Goal: Task Accomplishment & Management: Use online tool/utility

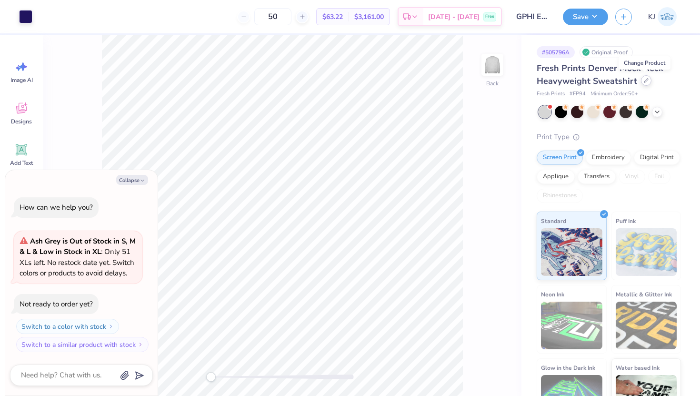
click at [644, 79] on icon at bounding box center [646, 80] width 5 height 5
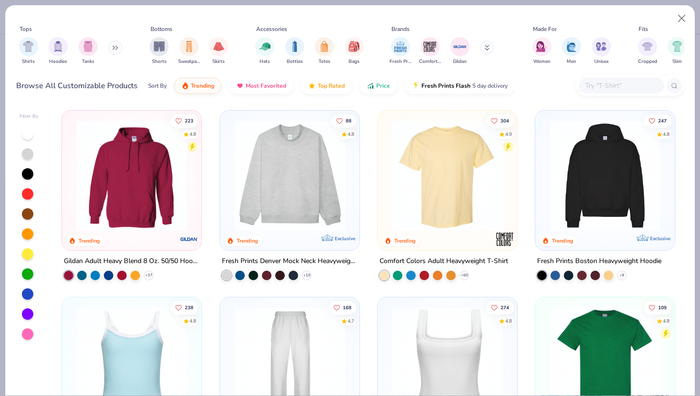
type textarea "x"
click at [611, 87] on input "text" at bounding box center [620, 85] width 73 height 11
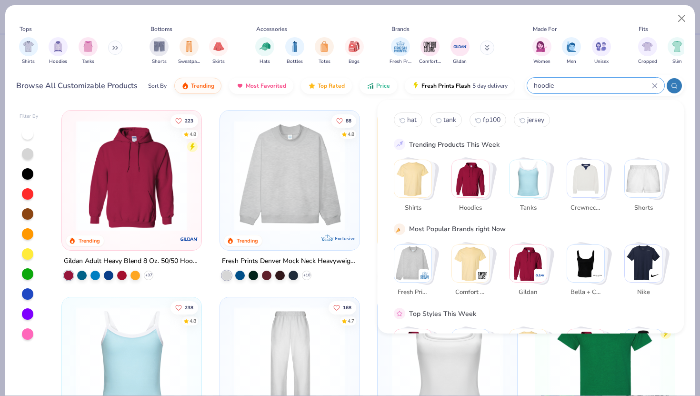
type input "hoodie"
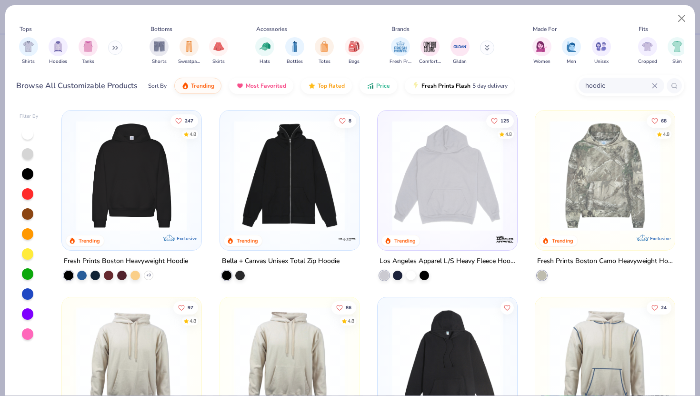
click at [160, 164] on img at bounding box center [131, 175] width 120 height 111
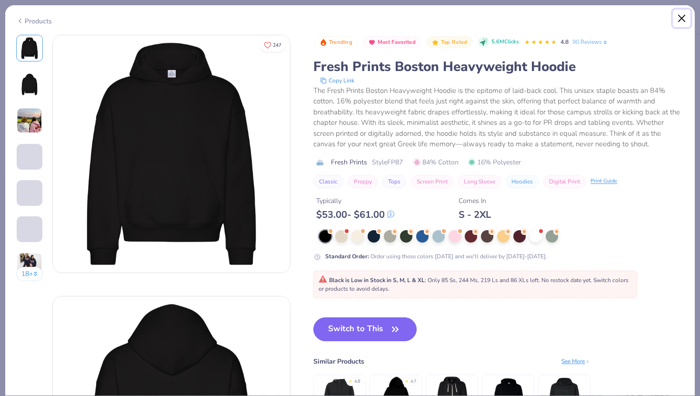
click at [683, 17] on button "Close" at bounding box center [682, 19] width 18 height 18
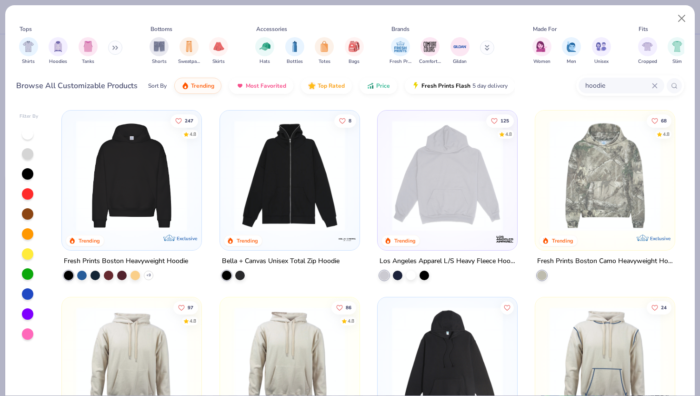
click at [144, 170] on img at bounding box center [131, 175] width 120 height 111
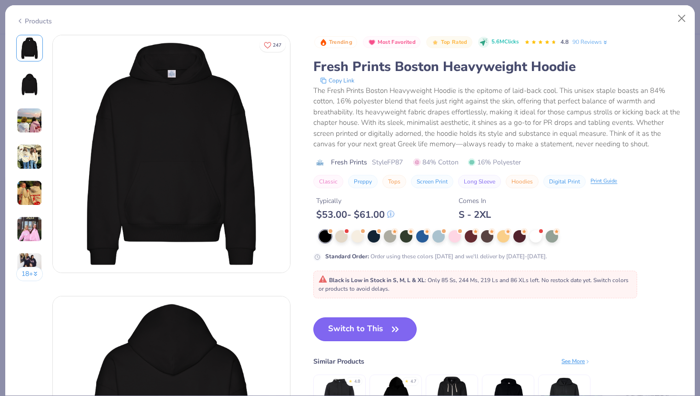
click at [364, 333] on button "Switch to This" at bounding box center [364, 329] width 103 height 24
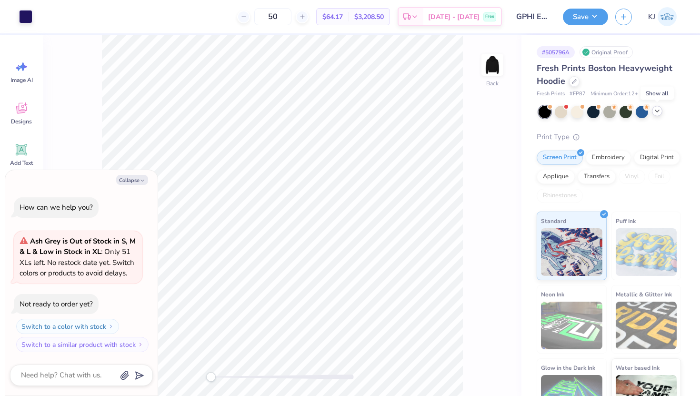
click at [658, 109] on icon at bounding box center [657, 111] width 8 height 8
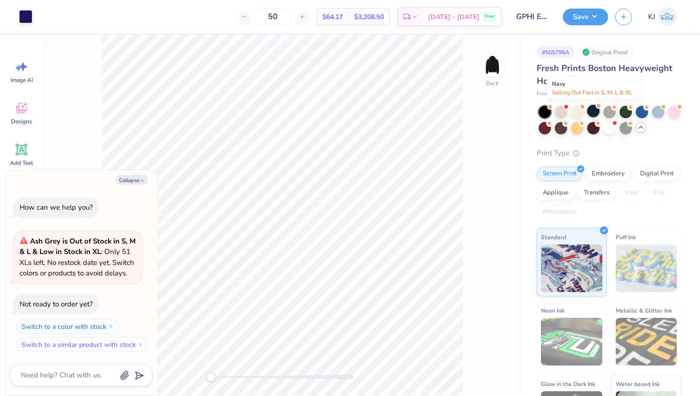
click at [594, 108] on div at bounding box center [593, 111] width 12 height 12
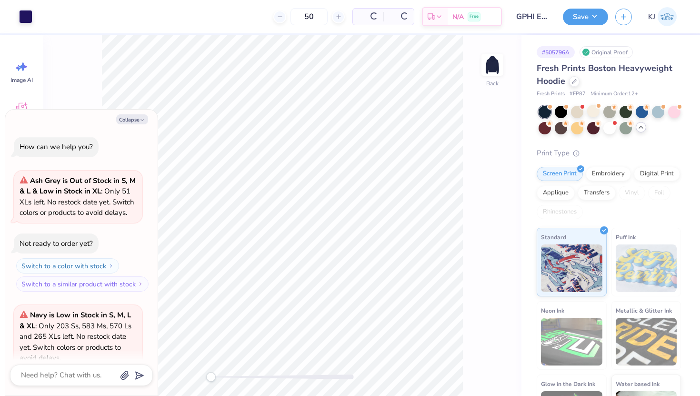
scroll to position [85, 0]
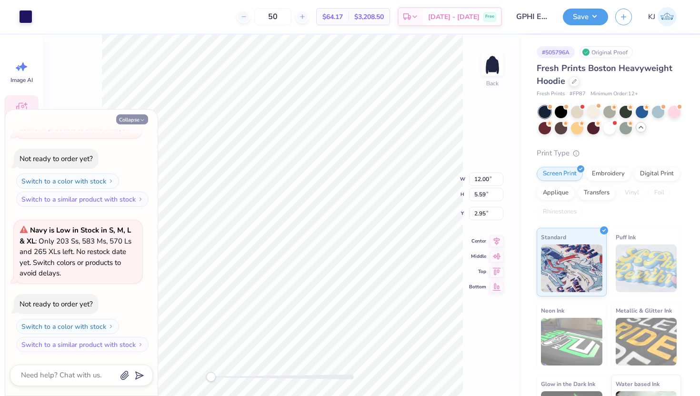
click at [128, 118] on button "Collapse" at bounding box center [132, 119] width 32 height 10
type textarea "x"
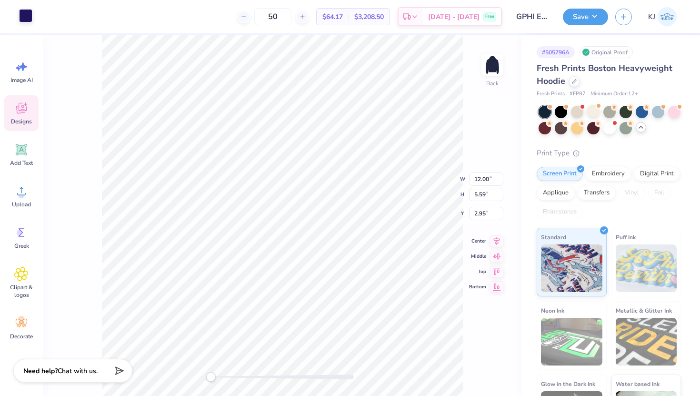
click at [27, 15] on div at bounding box center [25, 15] width 13 height 13
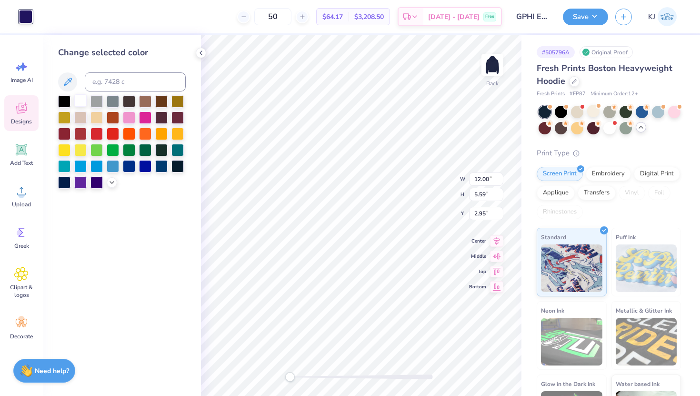
click at [83, 100] on div at bounding box center [80, 100] width 12 height 12
click at [200, 52] on icon at bounding box center [201, 53] width 8 height 8
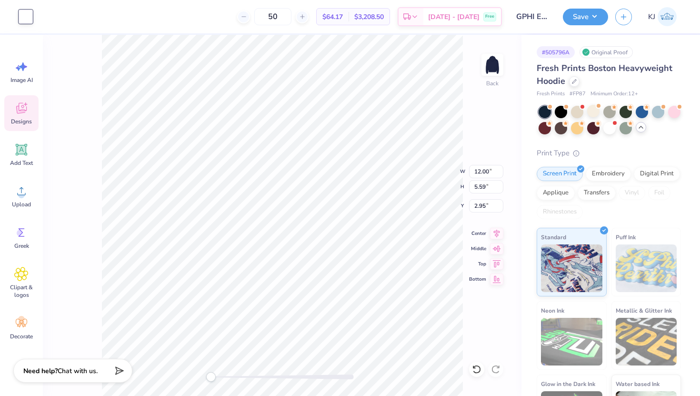
click at [94, 94] on div "Back W 12.00 12.00 " H 5.59 5.59 " Y 2.95 2.95 " Center Middle Top Bottom" at bounding box center [282, 215] width 479 height 361
click at [555, 173] on div "Screen Print" at bounding box center [560, 172] width 46 height 14
click at [493, 229] on icon at bounding box center [496, 231] width 13 height 11
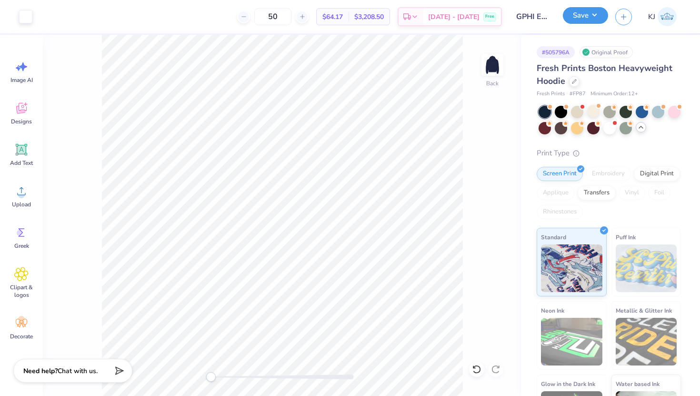
click at [584, 14] on button "Save" at bounding box center [585, 15] width 45 height 17
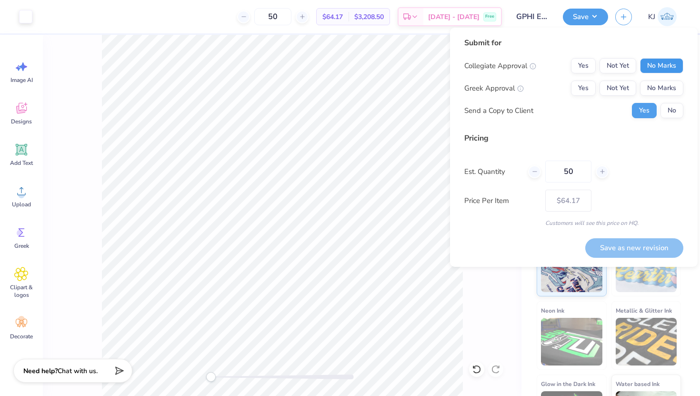
click at [662, 63] on button "No Marks" at bounding box center [661, 65] width 43 height 15
click at [587, 83] on button "Yes" at bounding box center [583, 87] width 25 height 15
drag, startPoint x: 576, startPoint y: 173, endPoint x: 500, endPoint y: 160, distance: 77.3
click at [504, 161] on div "Est. Quantity 50" at bounding box center [573, 171] width 219 height 22
type input "12"
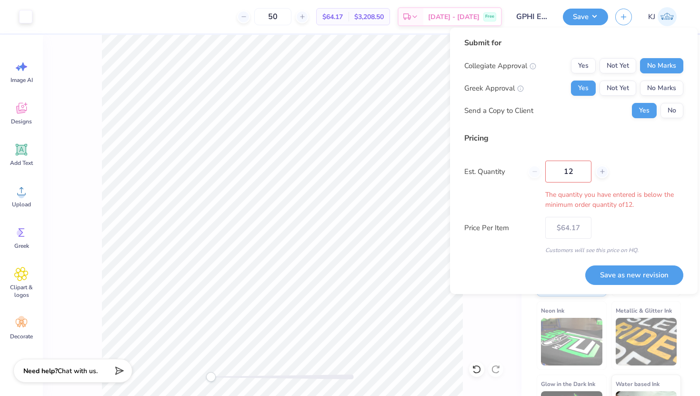
type input "12"
click at [619, 271] on button "Save as new revision" at bounding box center [634, 275] width 98 height 20
type input "$75.41"
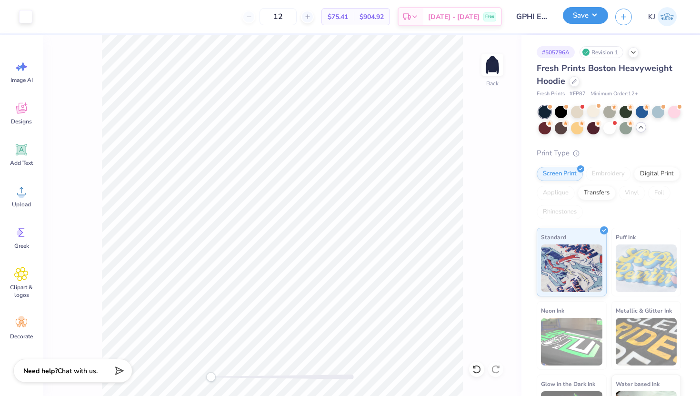
click at [580, 17] on button "Save" at bounding box center [585, 15] width 45 height 17
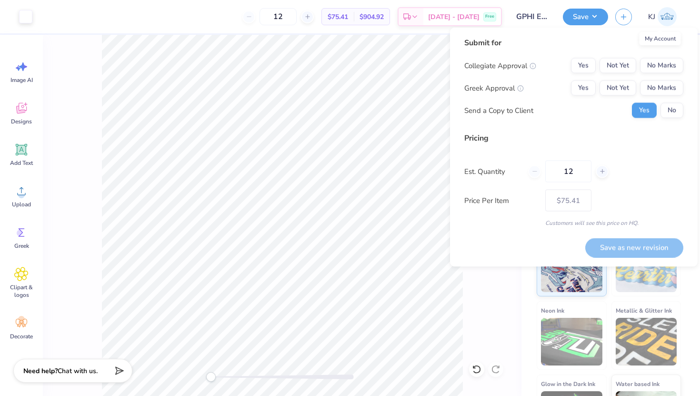
click at [667, 15] on img at bounding box center [667, 16] width 19 height 19
